Goal: Task Accomplishment & Management: Manage account settings

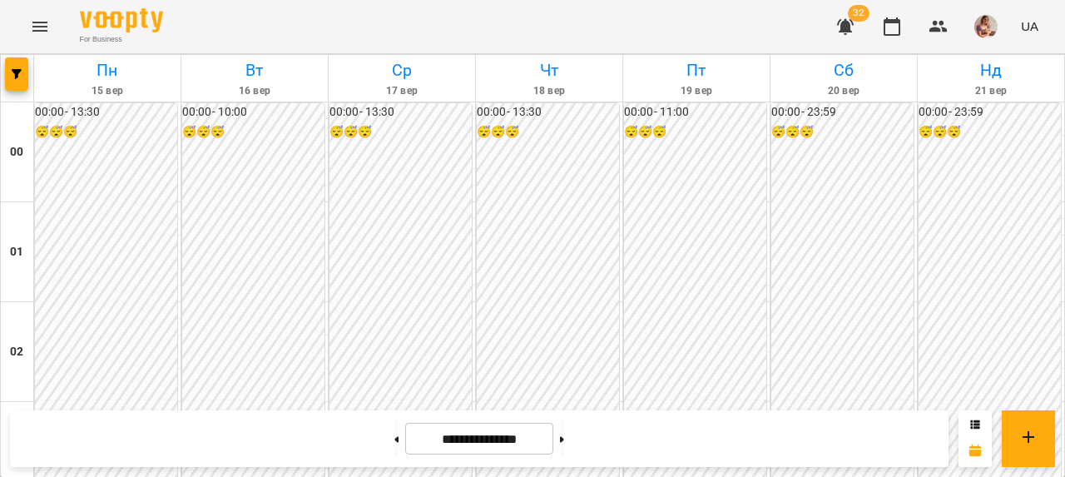
scroll to position [1416, 0]
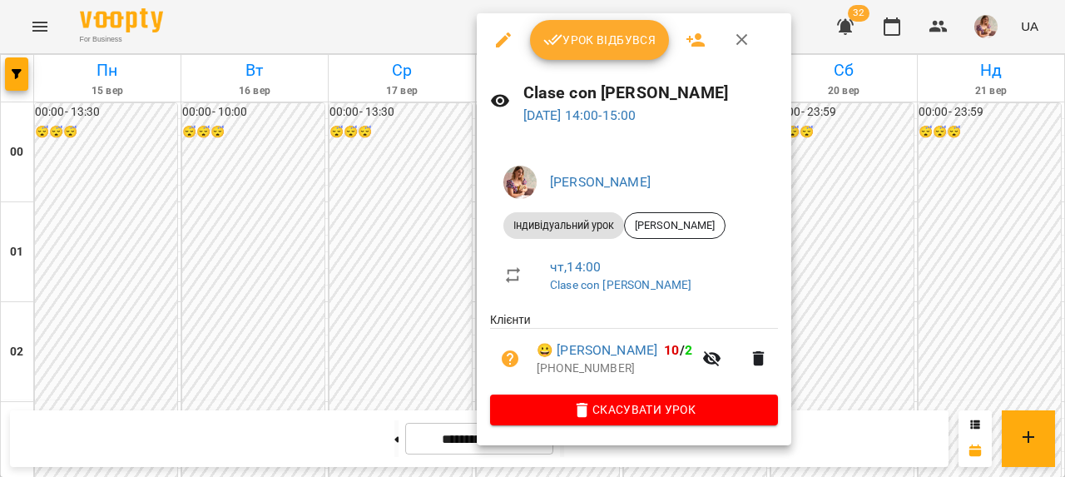
click at [591, 44] on span "Урок відбувся" at bounding box center [599, 40] width 113 height 20
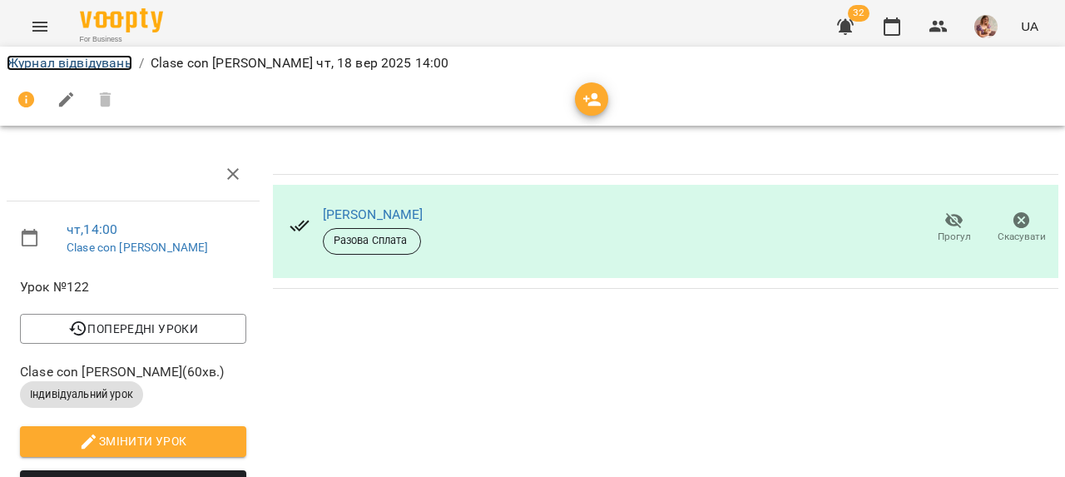
click at [47, 60] on link "Журнал відвідувань" at bounding box center [70, 63] width 126 height 16
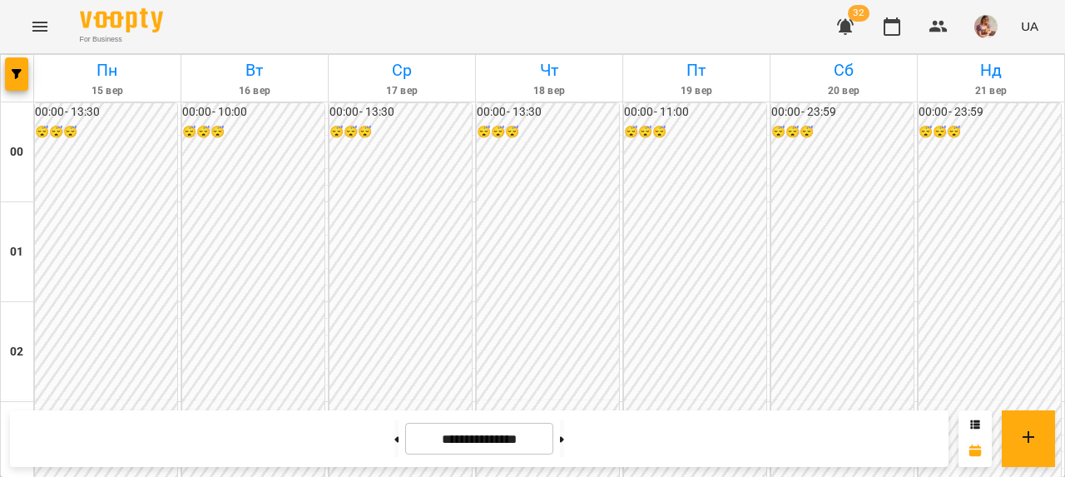
scroll to position [1509, 0]
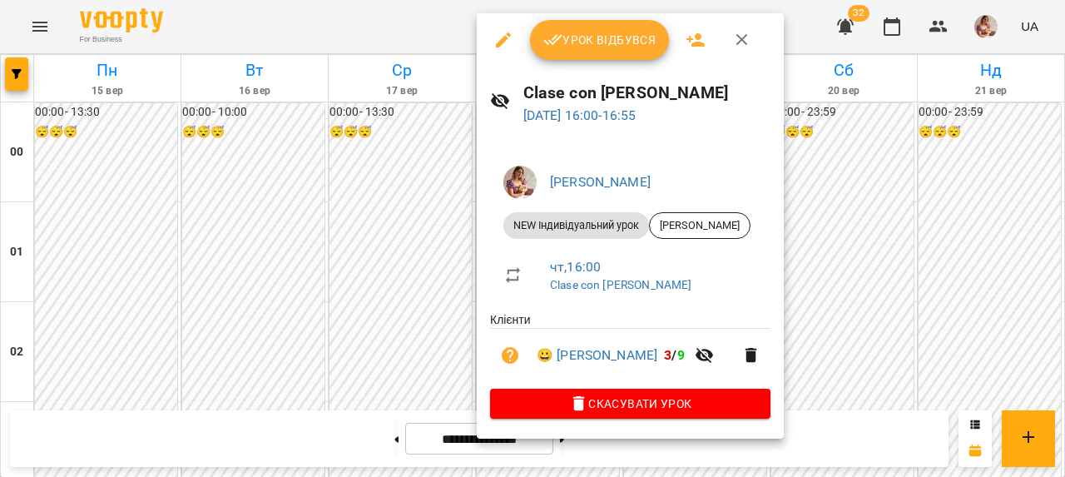
click at [581, 28] on button "Урок відбувся" at bounding box center [600, 40] width 140 height 40
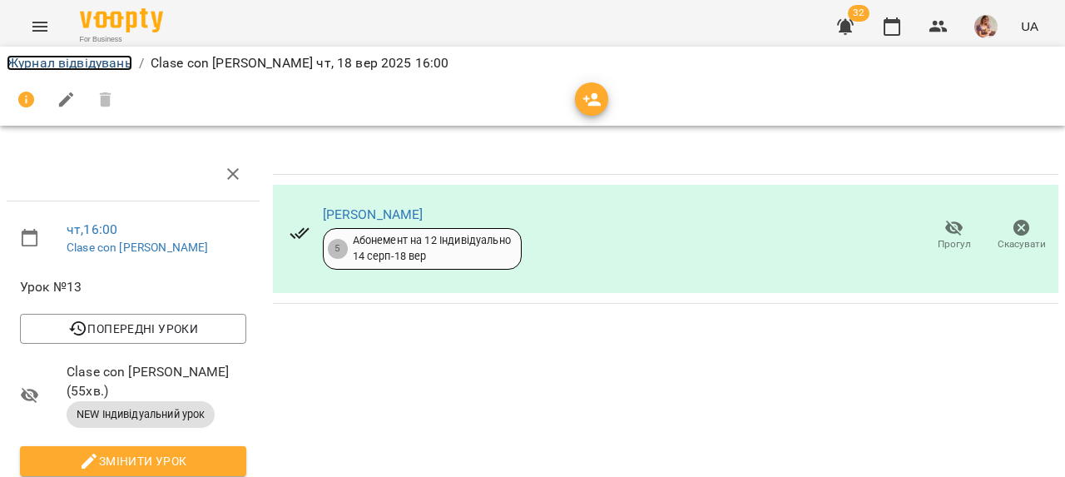
click at [37, 56] on link "Журнал відвідувань" at bounding box center [70, 63] width 126 height 16
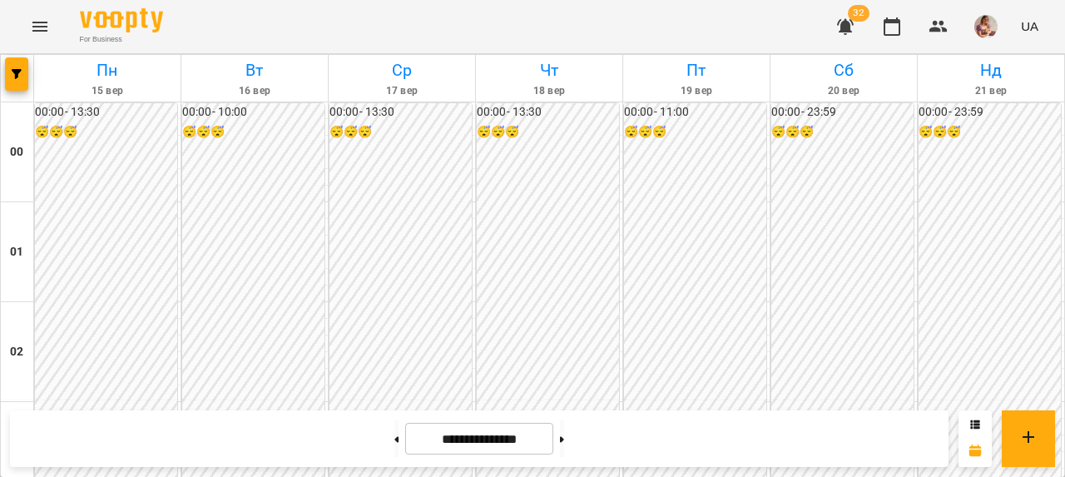
scroll to position [2044, 0]
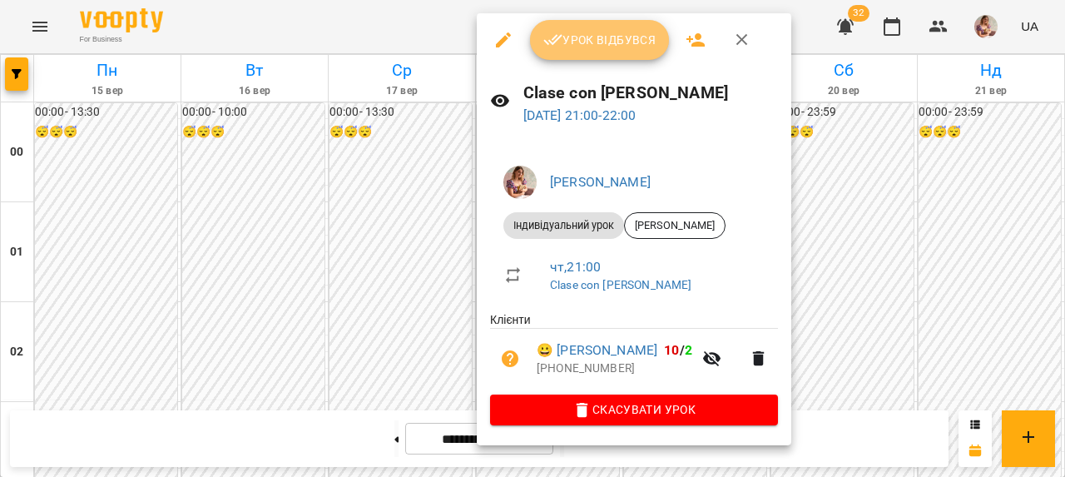
click at [557, 57] on button "Урок відбувся" at bounding box center [600, 40] width 140 height 40
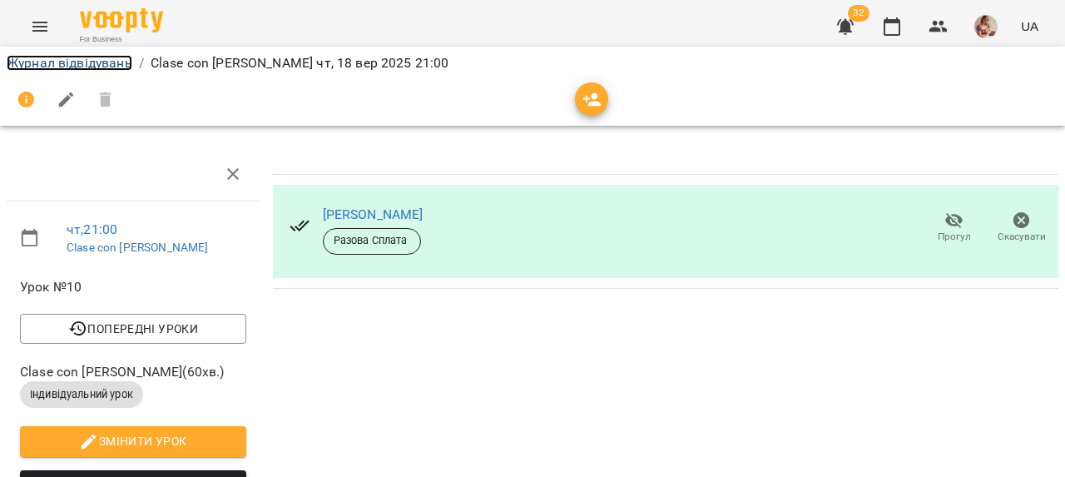
click at [91, 66] on link "Журнал відвідувань" at bounding box center [70, 63] width 126 height 16
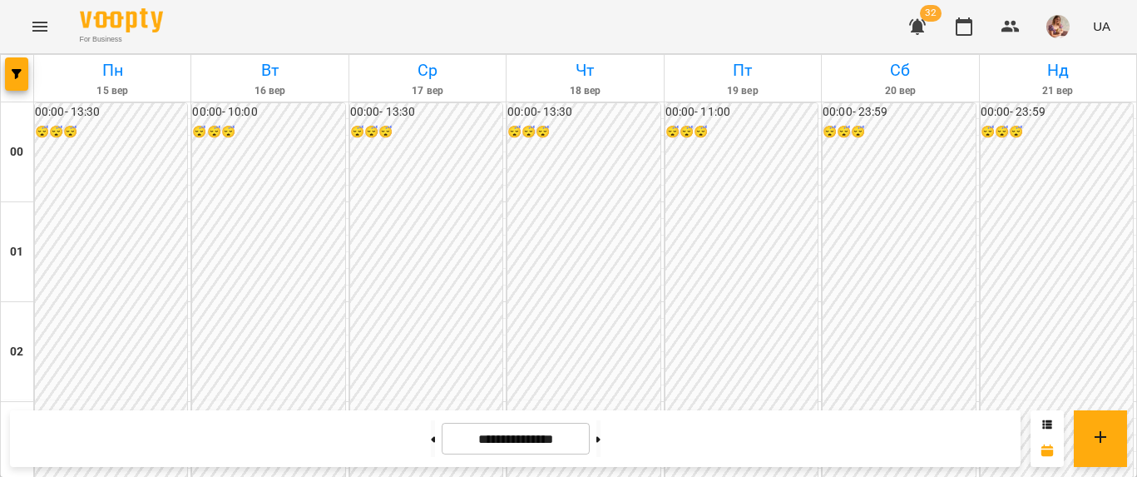
scroll to position [113, 0]
